Goal: Navigation & Orientation: Find specific page/section

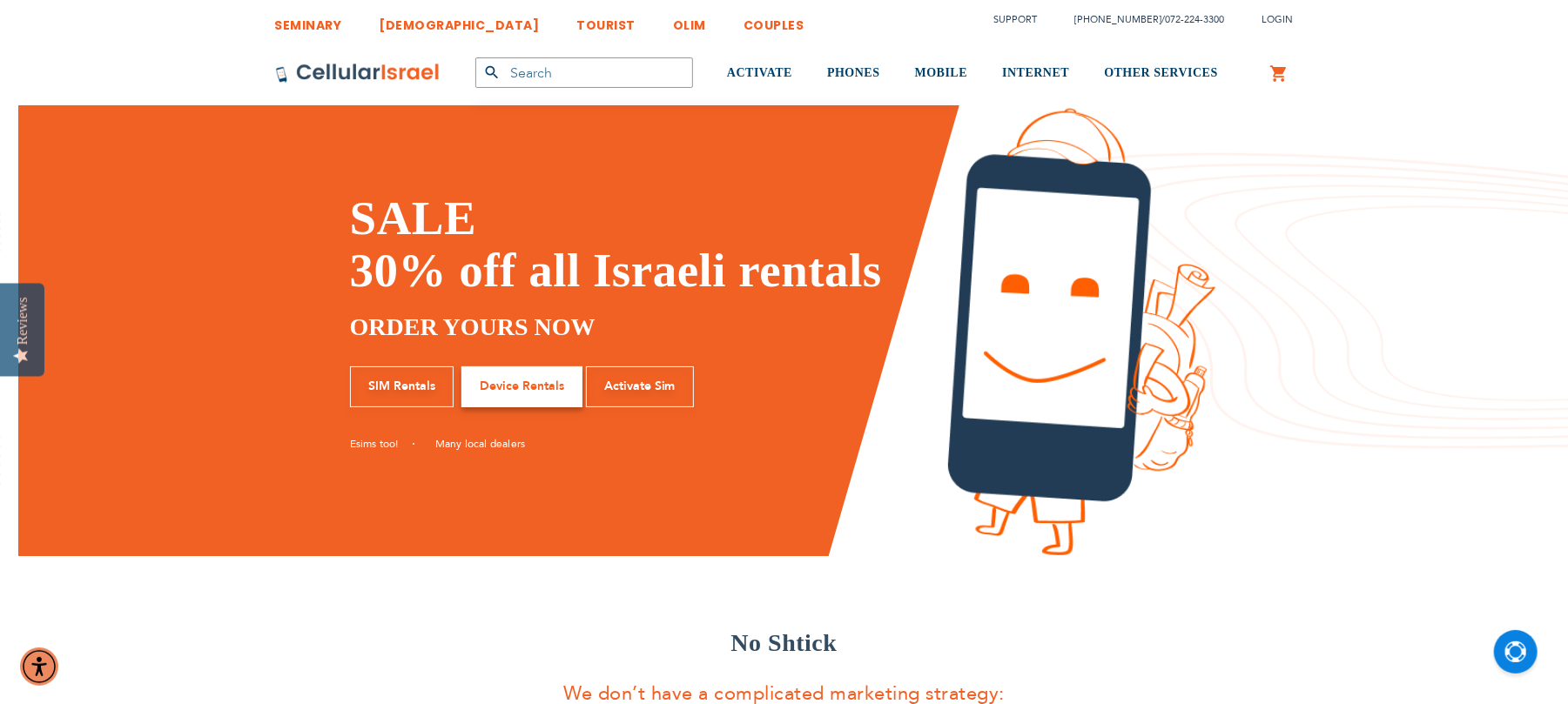
type input "smarx"
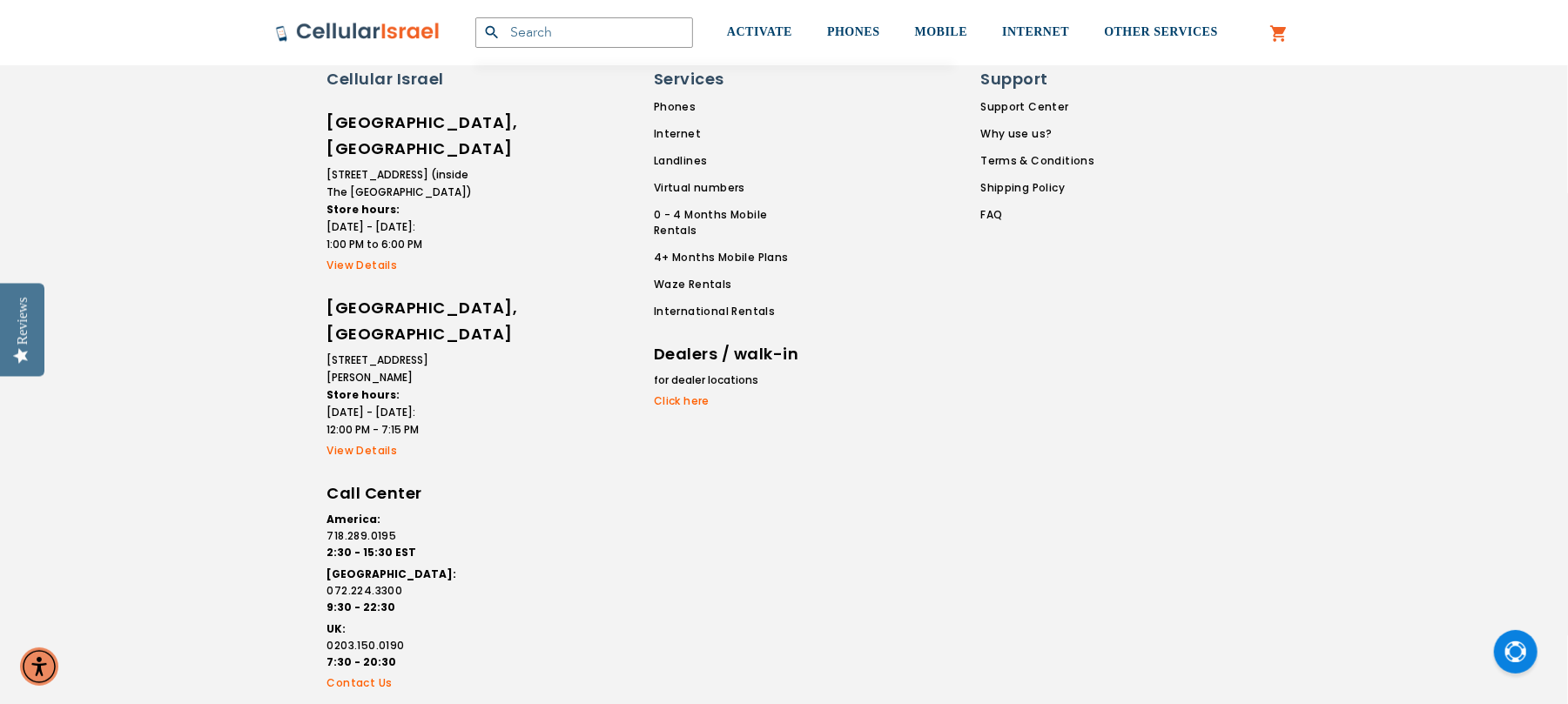
scroll to position [3364, 0]
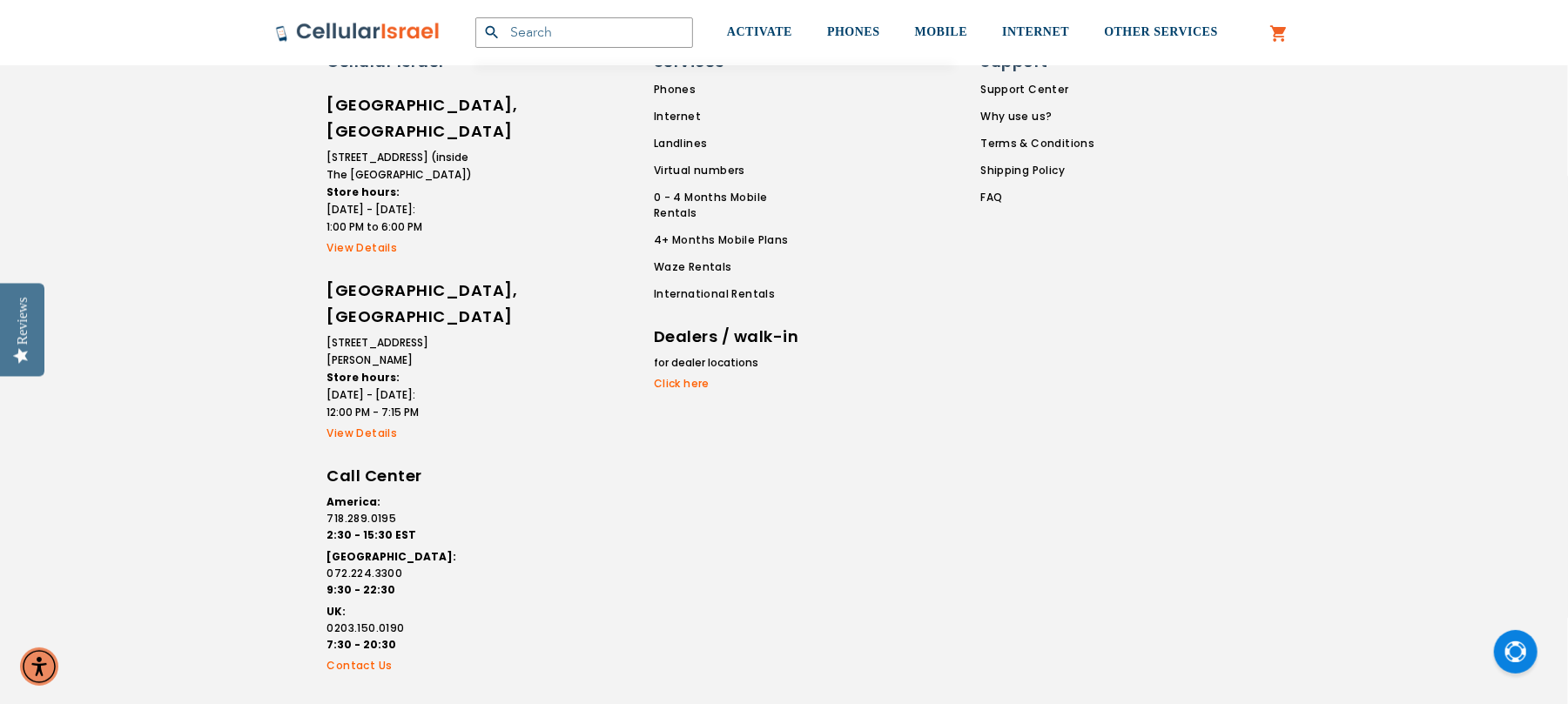
click at [374, 240] on link "View Details" at bounding box center [401, 247] width 148 height 15
